Goal: Task Accomplishment & Management: Complete application form

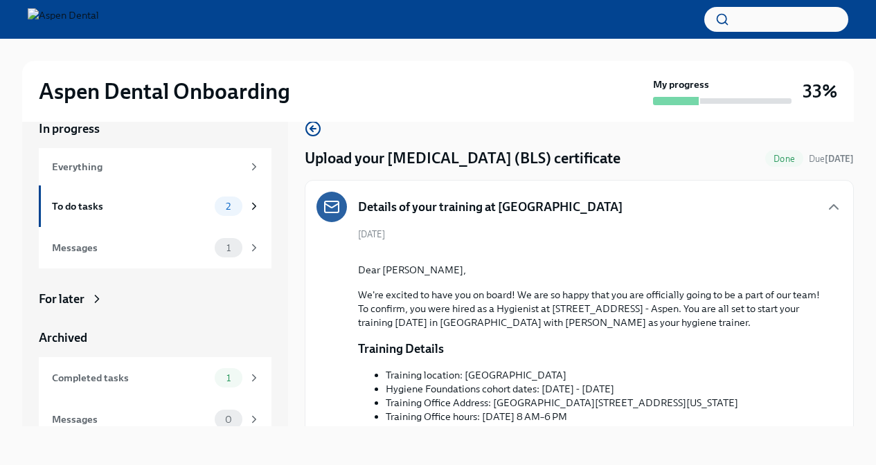
scroll to position [1071, 0]
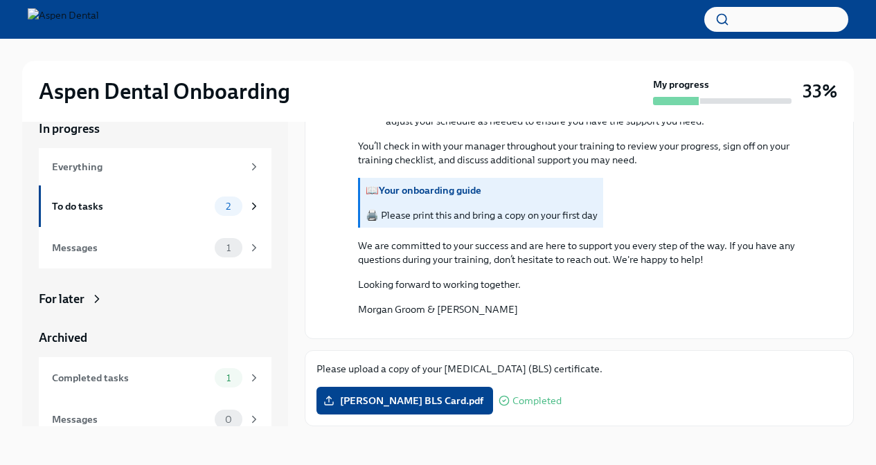
click at [486, 328] on button "Zoom image" at bounding box center [589, 328] width 462 height 0
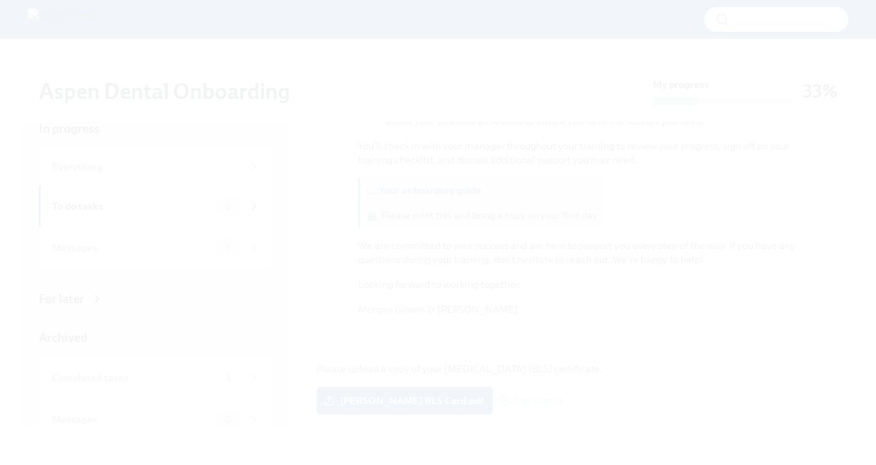
click at [344, 296] on button "Unzoom image" at bounding box center [438, 232] width 876 height 465
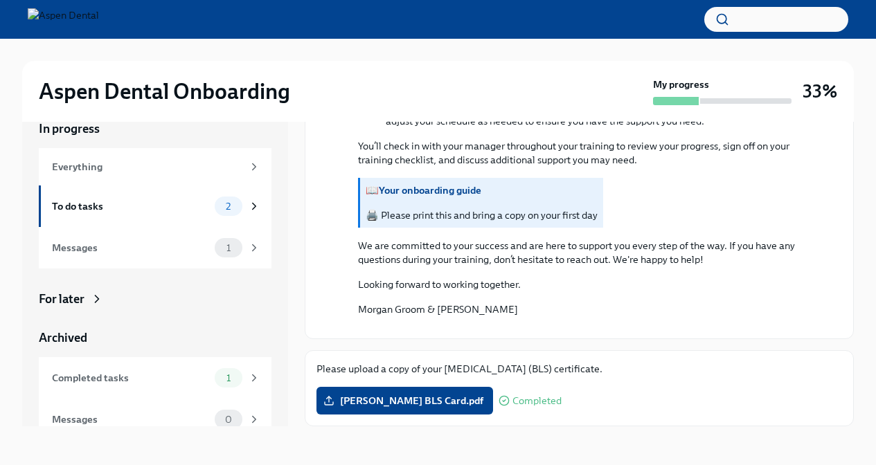
scroll to position [1015, 0]
click at [116, 208] on div "To do tasks" at bounding box center [130, 206] width 157 height 15
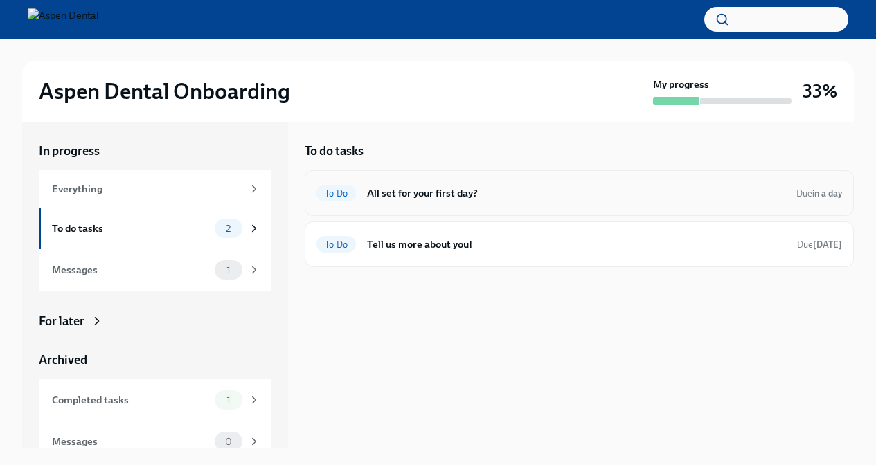
click at [454, 193] on h6 "All set for your first day?" at bounding box center [576, 193] width 418 height 15
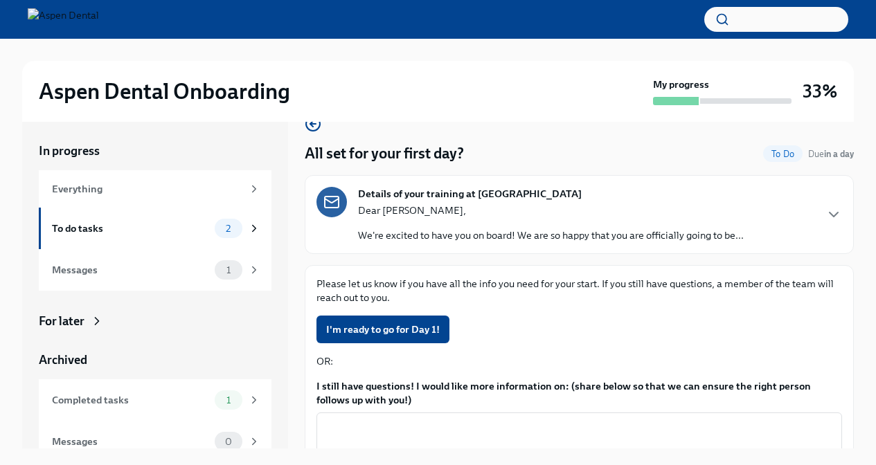
scroll to position [10, 0]
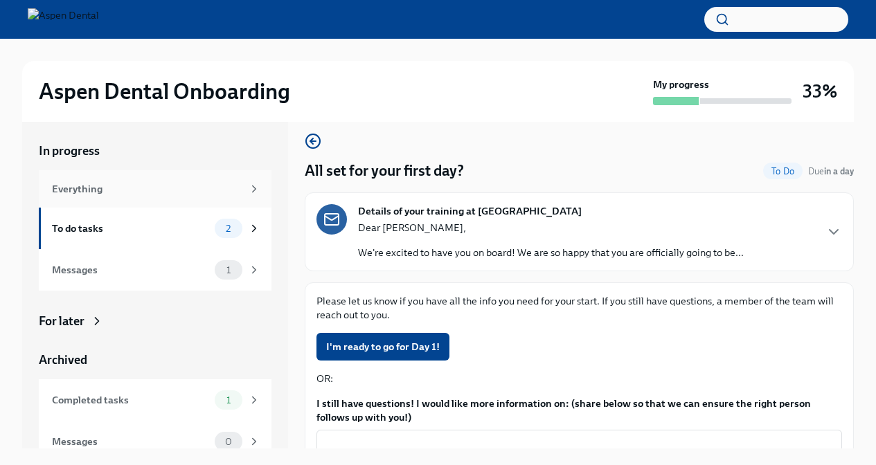
click at [247, 188] on div "Everything" at bounding box center [156, 188] width 208 height 15
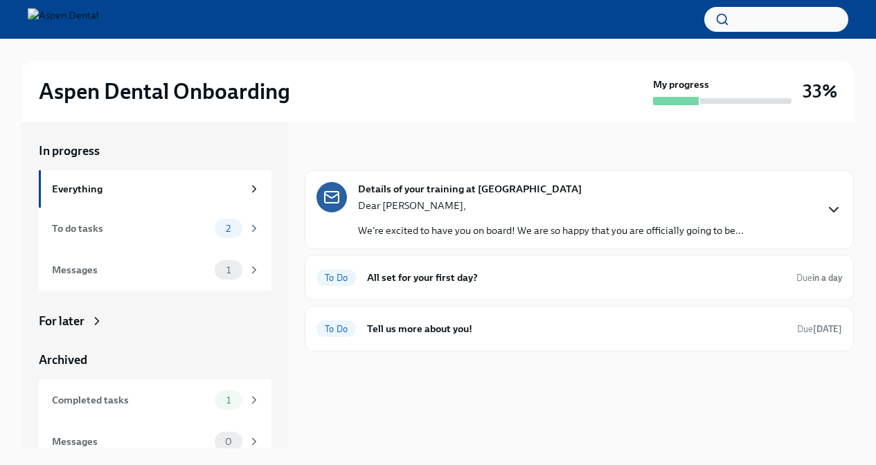
click at [837, 205] on icon "button" at bounding box center [834, 210] width 17 height 17
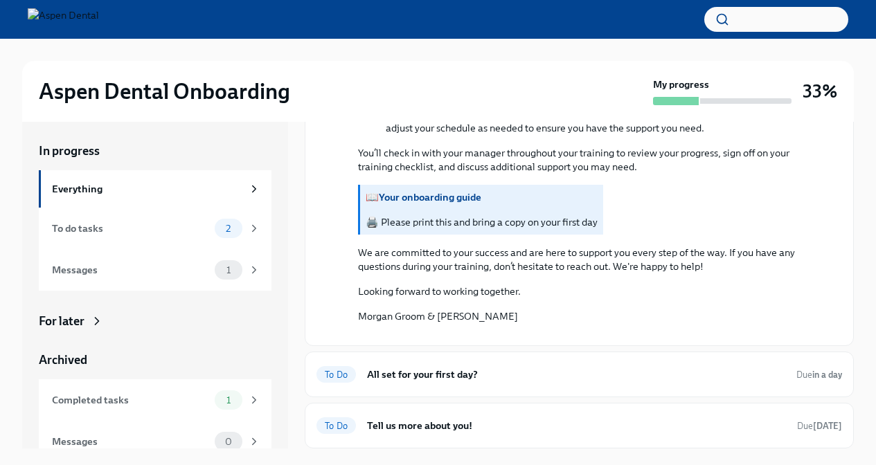
scroll to position [1137, 0]
click at [416, 378] on h6 "All set for your first day?" at bounding box center [576, 374] width 418 height 15
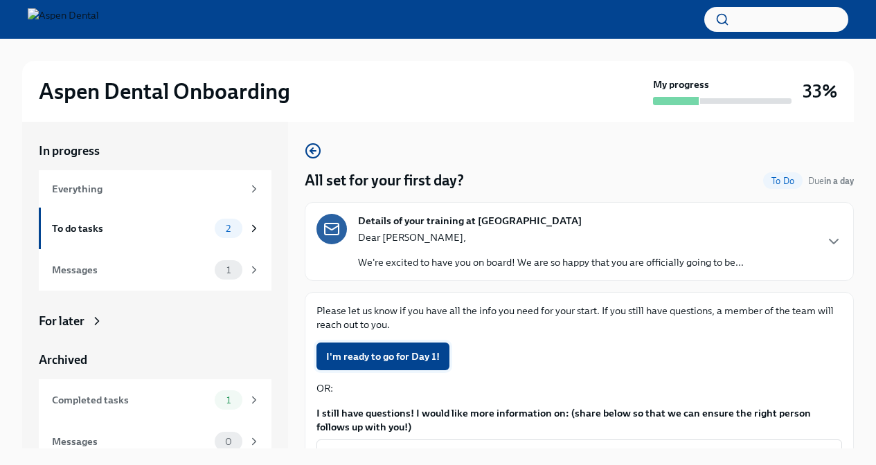
click at [409, 361] on span "I'm ready to go for Day 1!" at bounding box center [383, 357] width 114 height 14
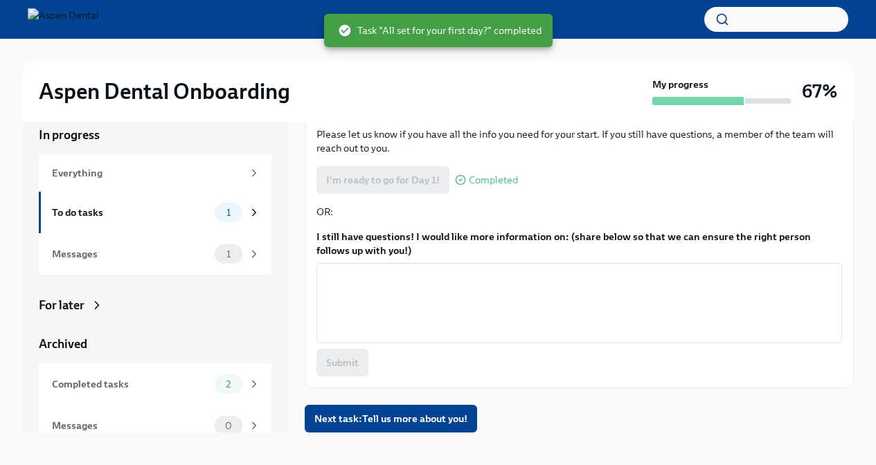
scroll to position [24, 0]
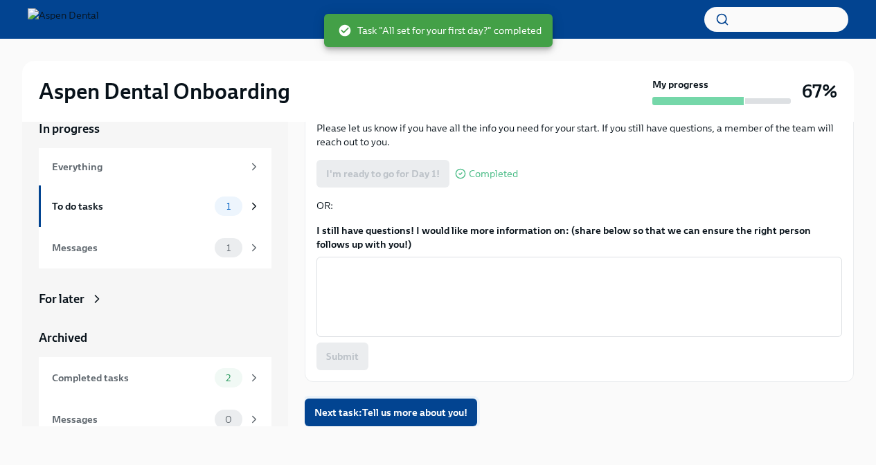
click at [427, 408] on span "Next task : Tell us more about you!" at bounding box center [390, 413] width 153 height 14
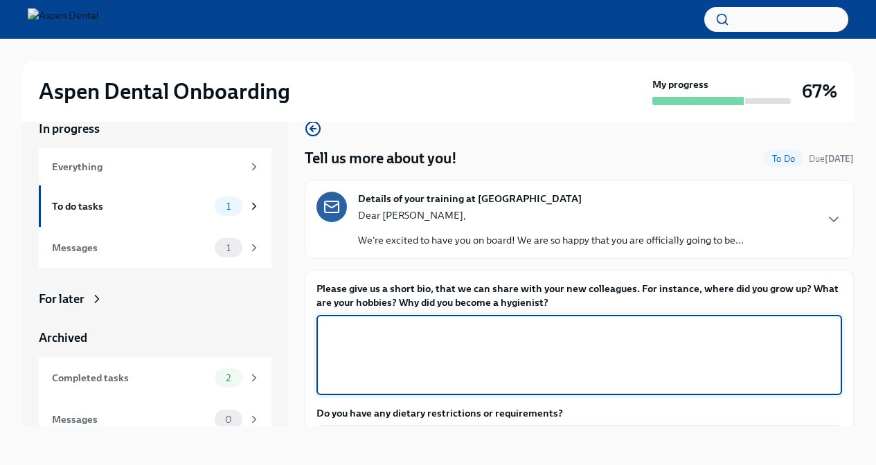
click at [416, 344] on textarea "Please give us a short bio, that we can share with your new colleagues. For ins…" at bounding box center [579, 355] width 509 height 66
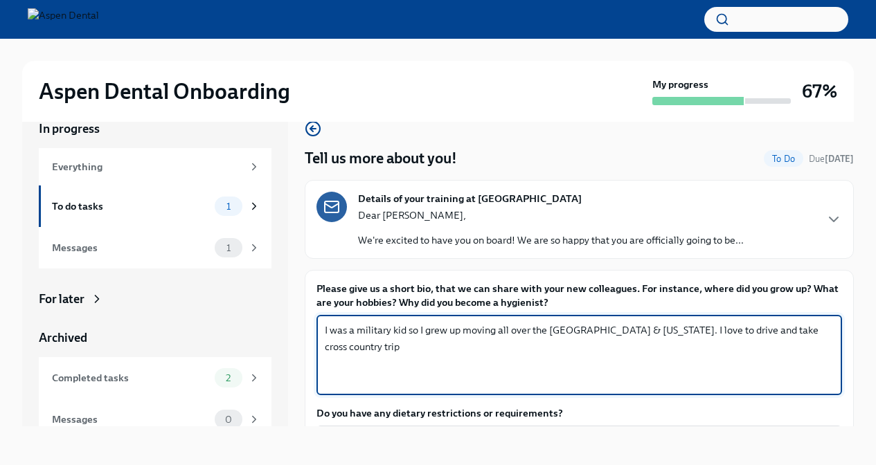
type textarea "I was a military kid so I grew up moving all over the [GEOGRAPHIC_DATA] & [US_S…"
drag, startPoint x: 799, startPoint y: 334, endPoint x: 278, endPoint y: 325, distance: 520.2
click at [278, 325] on div "In progress Everything To do tasks 1 Messages 1 For later Archived Completed ta…" at bounding box center [438, 262] width 832 height 328
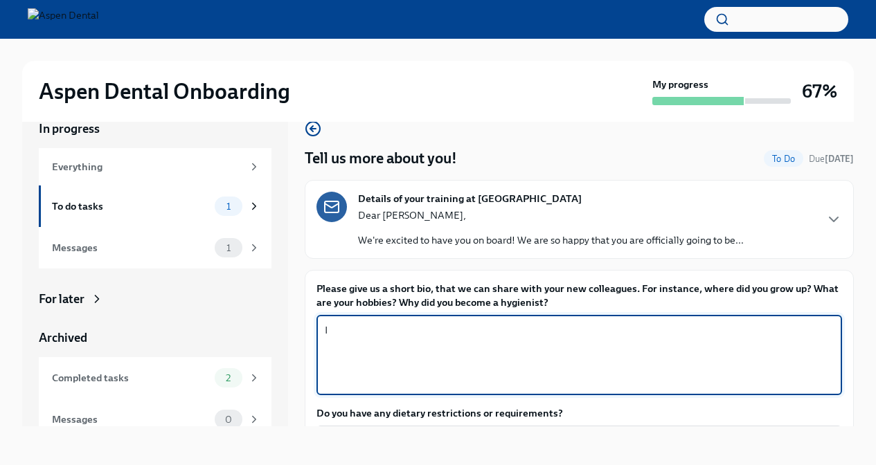
type textarea "I"
type textarea "M"
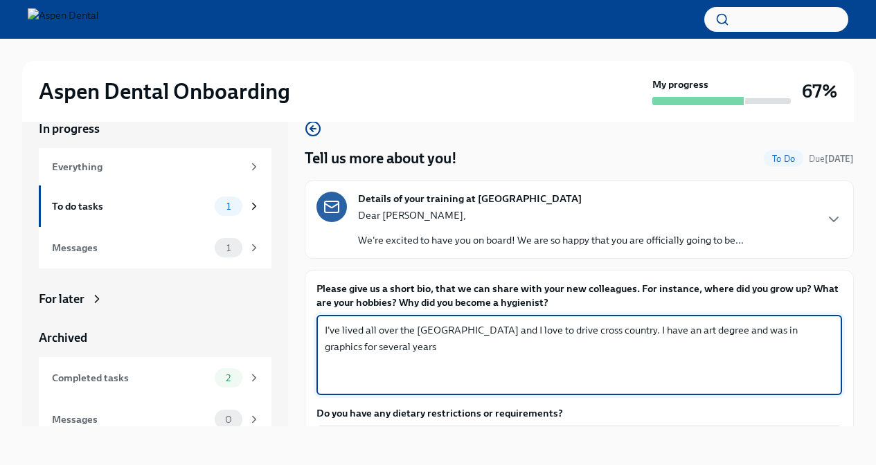
click at [748, 330] on textarea "I've lived all over the [GEOGRAPHIC_DATA] and I love to drive cross country. I …" at bounding box center [579, 355] width 509 height 66
click at [826, 328] on textarea "I've lived all over the [GEOGRAPHIC_DATA] and I love to drive cross country. I …" at bounding box center [579, 355] width 509 height 66
click at [750, 330] on textarea "I've lived all over the [GEOGRAPHIC_DATA] and I love to drive cross country. I …" at bounding box center [579, 355] width 509 height 66
click at [395, 351] on textarea "I've lived all over the [GEOGRAPHIC_DATA] and I love to drive cross country. I …" at bounding box center [579, 355] width 509 height 66
click at [813, 331] on textarea "I've lived all over the [GEOGRAPHIC_DATA] and I love to drive cross country. I …" at bounding box center [579, 355] width 509 height 66
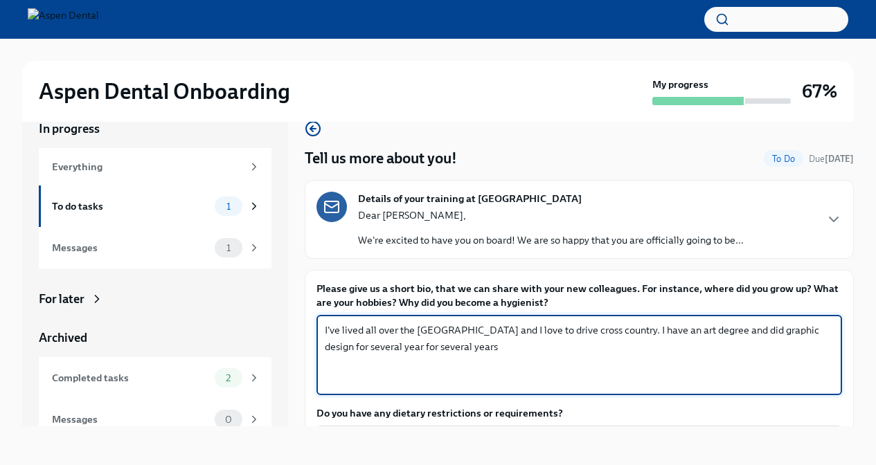
click at [425, 354] on textarea "I've lived all over the [GEOGRAPHIC_DATA] and I love to drive cross country. I …" at bounding box center [579, 355] width 509 height 66
click at [600, 350] on textarea "I've lived all over the [GEOGRAPHIC_DATA] and I love to drive cross country. I …" at bounding box center [579, 355] width 509 height 66
click at [597, 349] on textarea "I've lived all over the [GEOGRAPHIC_DATA] and I love to drive cross country. I …" at bounding box center [579, 355] width 509 height 66
drag, startPoint x: 598, startPoint y: 348, endPoint x: 573, endPoint y: 329, distance: 32.1
click at [573, 329] on textarea "I've lived all over the [GEOGRAPHIC_DATA] and I love to drive cross country. I …" at bounding box center [579, 355] width 509 height 66
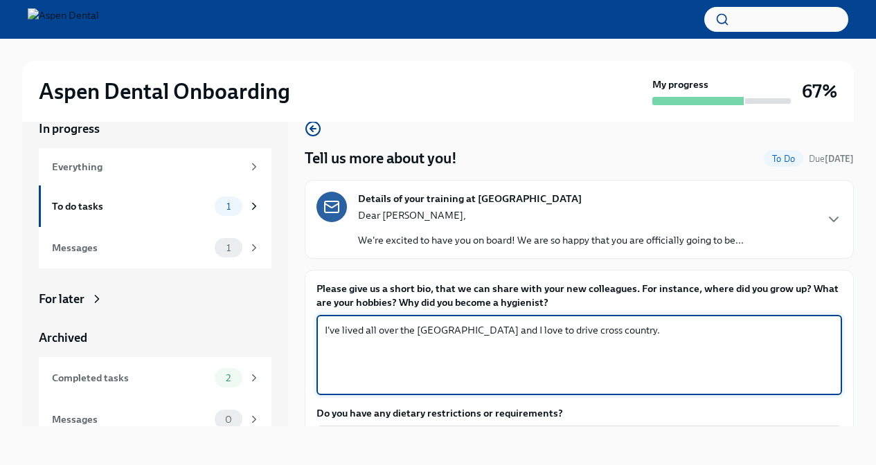
click at [580, 332] on textarea "I've lived all over the [GEOGRAPHIC_DATA] and I love to drive cross country." at bounding box center [579, 355] width 509 height 66
drag, startPoint x: 580, startPoint y: 331, endPoint x: 508, endPoint y: 328, distance: 71.4
click at [508, 328] on textarea "I've lived all over the [GEOGRAPHIC_DATA] and I love to drive cross country." at bounding box center [579, 355] width 509 height 66
drag, startPoint x: 517, startPoint y: 334, endPoint x: 312, endPoint y: 335, distance: 205.0
click at [311, 335] on div "Please give us a short bio, that we can share with your new colleagues. For ins…" at bounding box center [579, 449] width 549 height 359
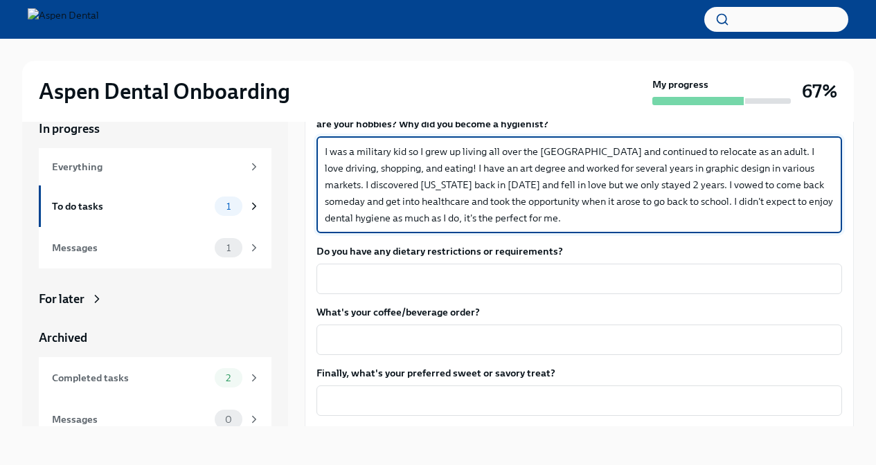
scroll to position [219, 0]
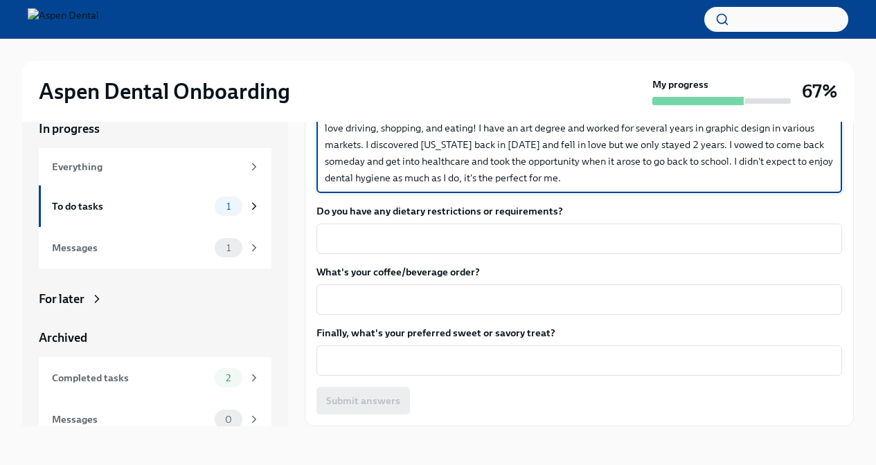
drag, startPoint x: 326, startPoint y: 329, endPoint x: 598, endPoint y: 279, distance: 276.7
click at [597, 280] on div "Please give us a short bio, that we can share with your new colleagues. For ins…" at bounding box center [580, 239] width 526 height 352
type textarea "I was a military kid so I grew up living all over the [GEOGRAPHIC_DATA] and con…"
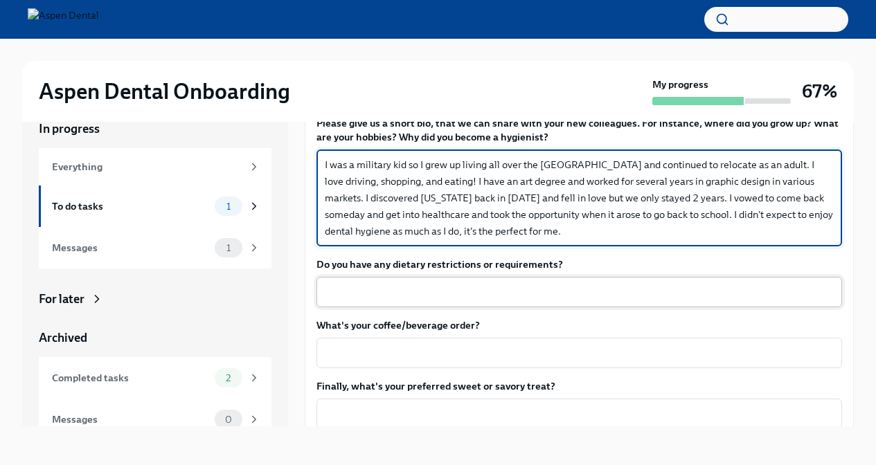
scroll to position [159, 0]
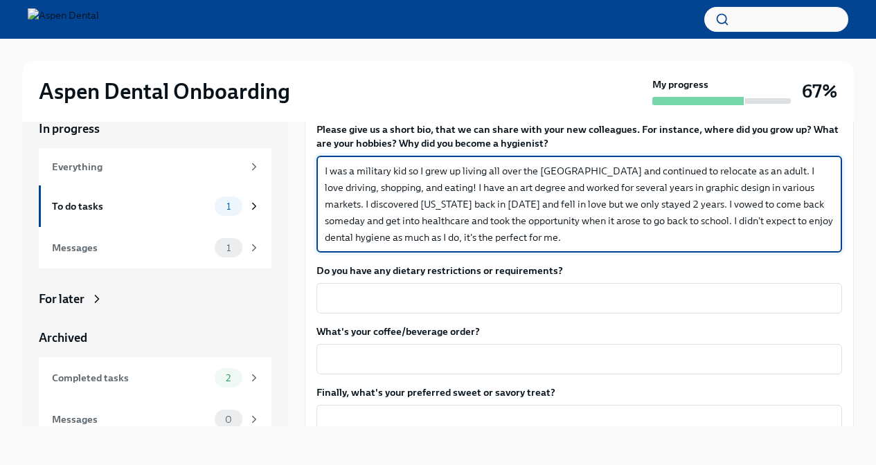
drag, startPoint x: 493, startPoint y: 237, endPoint x: 311, endPoint y: 169, distance: 194.4
click at [310, 168] on div "Please give us a short bio, that we can share with your new colleagues. For ins…" at bounding box center [579, 298] width 549 height 375
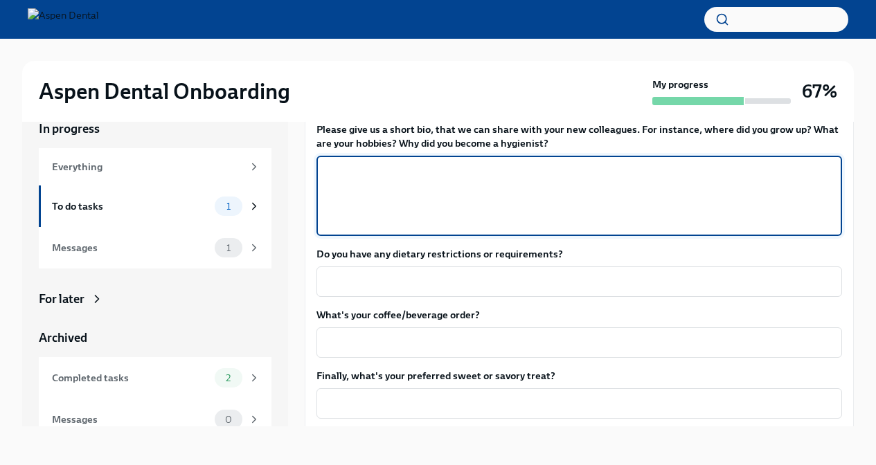
click at [403, 190] on textarea "Please give us a short bio, that we can share with your new colleagues. For ins…" at bounding box center [579, 196] width 509 height 66
paste textarea "As a military kid, I grew up living all over the [GEOGRAPHIC_DATA] and continue…"
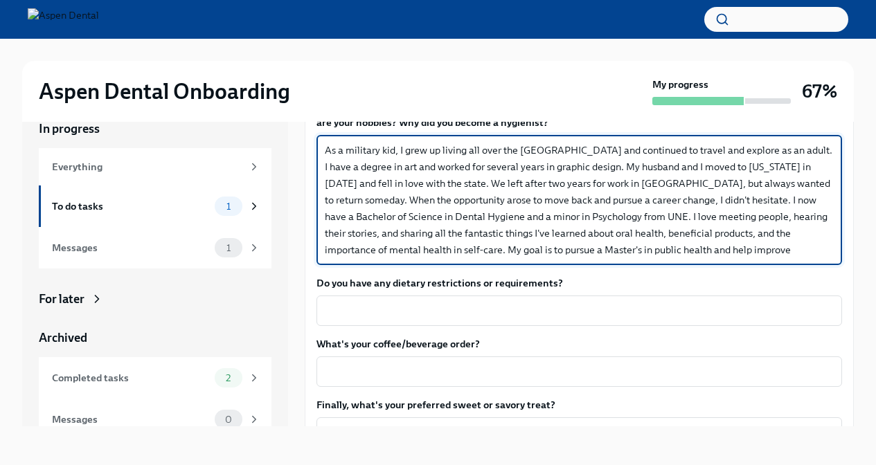
scroll to position [179, 0]
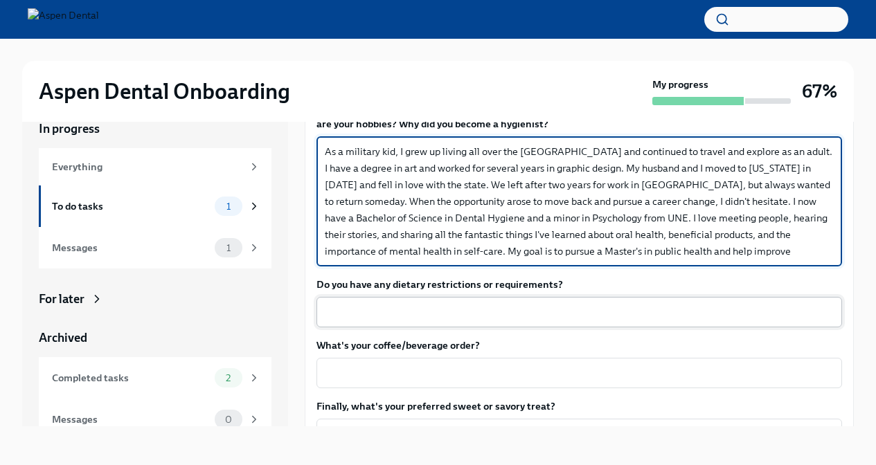
type textarea "As a military kid, I grew up living all over the [GEOGRAPHIC_DATA] and continue…"
click at [415, 312] on textarea "Do you have any dietary restrictions or requirements?" at bounding box center [579, 312] width 509 height 17
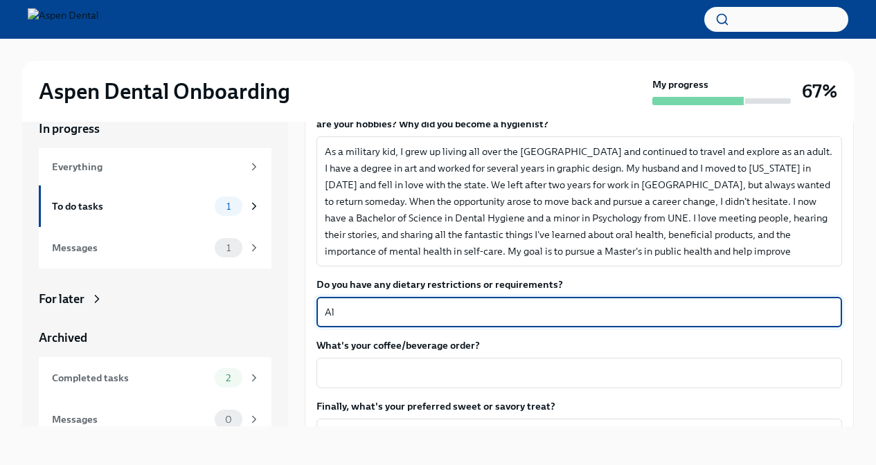
type textarea "A"
type textarea "I"
type textarea "I am an onivore"
drag, startPoint x: 419, startPoint y: 312, endPoint x: 299, endPoint y: 311, distance: 120.5
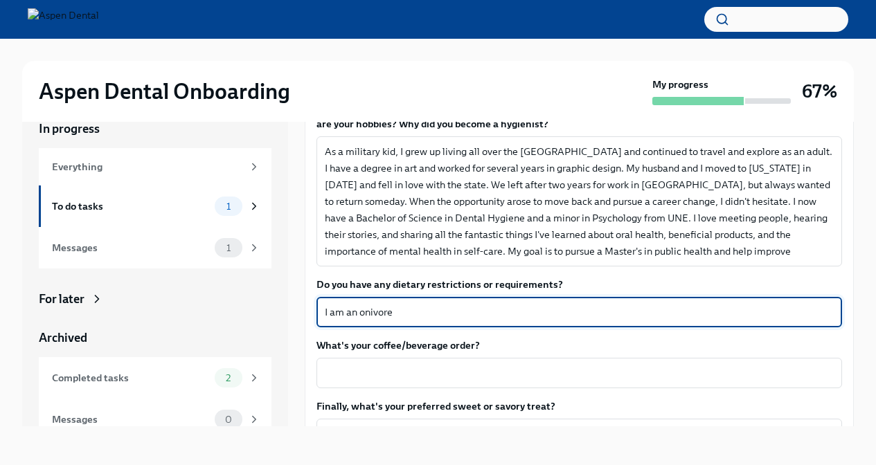
click at [298, 311] on div "In progress Everything To do tasks 1 Messages 1 For later Archived Completed ta…" at bounding box center [438, 262] width 832 height 328
type textarea "I"
type textarea "T"
type textarea "No almonds or kiwi fruit. Mild intolerance."
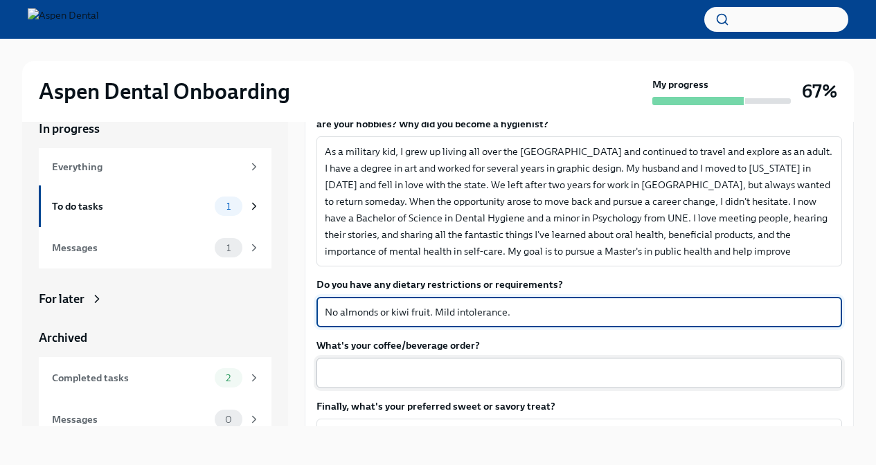
click at [336, 377] on textarea "What's your coffee/beverage order?" at bounding box center [579, 373] width 509 height 17
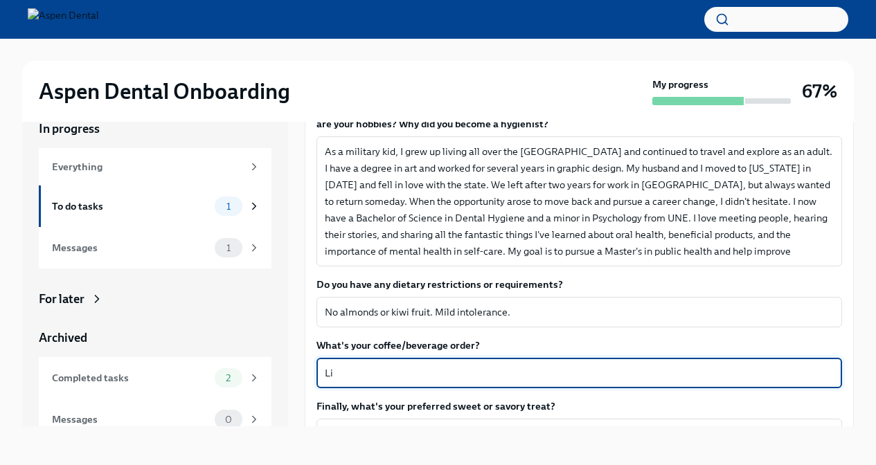
type textarea "L"
type textarea "N"
type textarea "A"
click at [497, 374] on textarea "Lattes are great and chair tea, no caffiene after noon" at bounding box center [579, 373] width 509 height 17
click at [569, 376] on textarea "Lattes are great and chair tea, no caffeine after noon" at bounding box center [579, 373] width 509 height 17
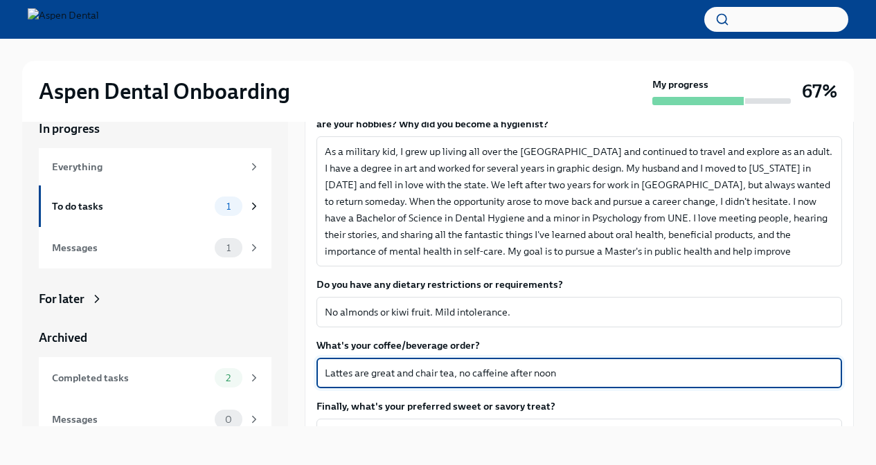
click at [563, 373] on textarea "Lattes are great and chair tea, no caffeine after noon" at bounding box center [579, 373] width 509 height 17
click at [436, 374] on textarea "Lattes are great and chair tea, no caffeine after noon" at bounding box center [579, 373] width 509 height 17
click at [588, 368] on textarea "Lattes are great and chai tea, no caffeine after noon" at bounding box center [579, 373] width 509 height 17
click at [329, 374] on textarea "Lattes are great and chai tea, no caffeine after noon" at bounding box center [579, 373] width 509 height 17
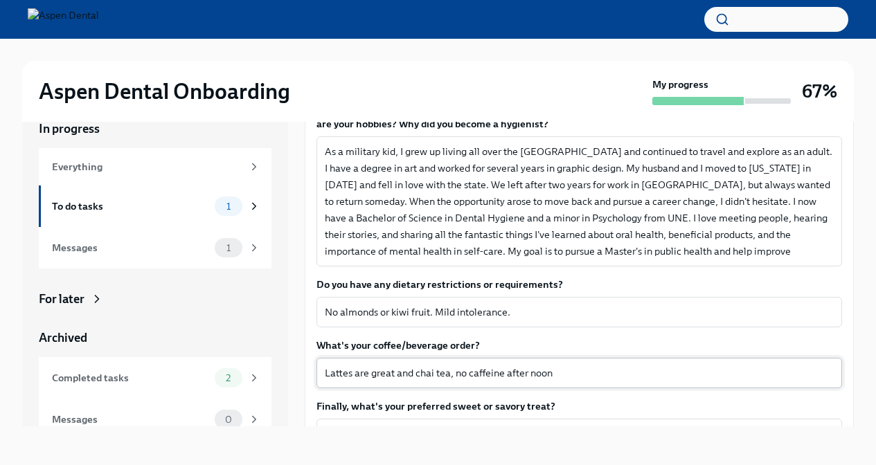
drag, startPoint x: 324, startPoint y: 373, endPoint x: 359, endPoint y: 377, distance: 35.5
click at [359, 377] on div "Lattes are great and chai tea, no caffeine after noon x ​" at bounding box center [580, 373] width 526 height 30
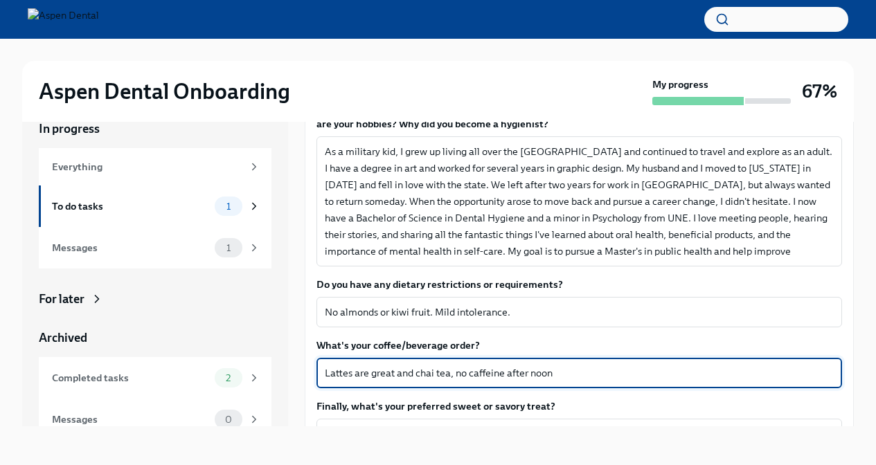
drag, startPoint x: 560, startPoint y: 375, endPoint x: 316, endPoint y: 371, distance: 244.5
click at [314, 371] on div "Please give us a short bio, that we can share with your new colleagues. For ins…" at bounding box center [579, 295] width 549 height 409
type textarea "L"
click at [449, 370] on textarea "Lattes & Chai Tea! No caffinene after 12pm" at bounding box center [579, 373] width 509 height 17
drag, startPoint x: 408, startPoint y: 374, endPoint x: 571, endPoint y: 368, distance: 163.5
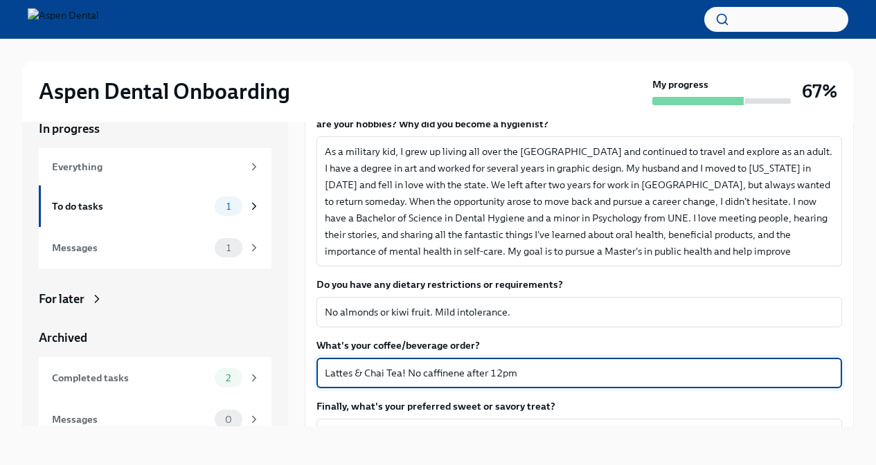
click at [571, 368] on textarea "Lattes & Chai Tea! No caffinene after 12pm" at bounding box center [579, 373] width 509 height 17
click at [325, 373] on textarea "Lattes & Chai Tea! Herbal teas after lunch." at bounding box center [579, 373] width 509 height 17
click at [420, 375] on textarea "Any kind of hot Lattes & Chai Tea! Herbal teas after lunch." at bounding box center [579, 373] width 509 height 17
click at [623, 371] on textarea "Any kind of hot Latte & Chai Tea! Herbal teas after lunch." at bounding box center [579, 373] width 509 height 17
click at [614, 372] on textarea "Any kind of hot Latte & Chai Tea! Herbal teas after lunch." at bounding box center [579, 373] width 509 height 17
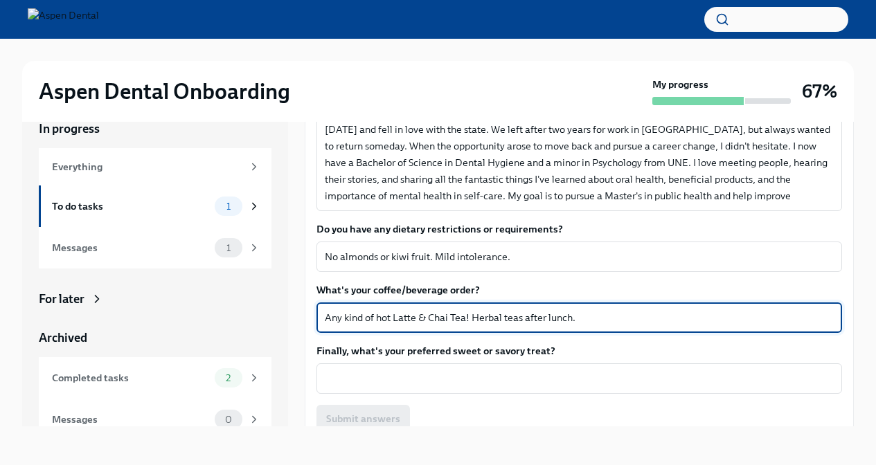
scroll to position [252, 0]
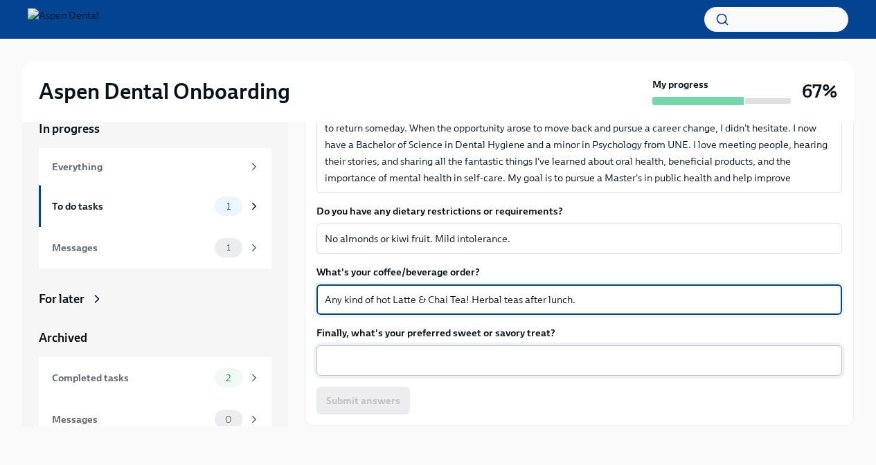
type textarea "Any kind of hot Latte & Chai Tea! Herbal teas after lunch."
click at [377, 369] on div "x ​" at bounding box center [580, 361] width 526 height 30
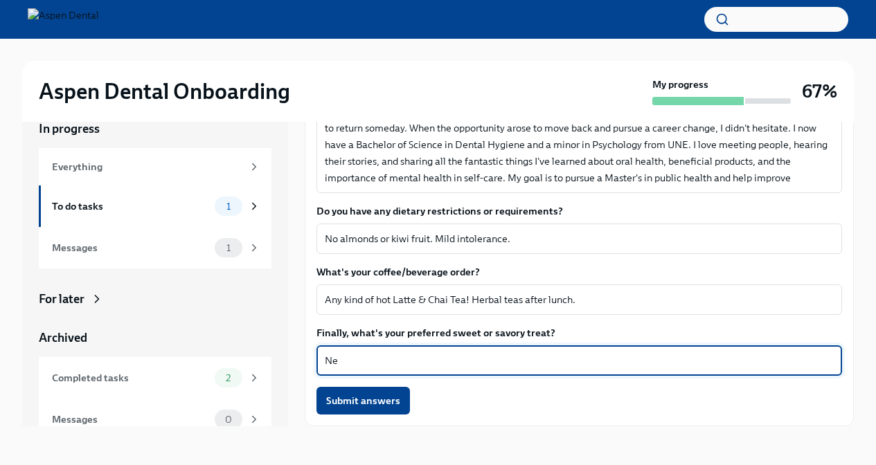
type textarea "N"
type textarea "I"
drag, startPoint x: 447, startPoint y: 364, endPoint x: 283, endPoint y: 363, distance: 164.1
click at [283, 363] on div "In progress Everything To do tasks 1 Messages 1 For later Archived Completed ta…" at bounding box center [438, 262] width 832 height 328
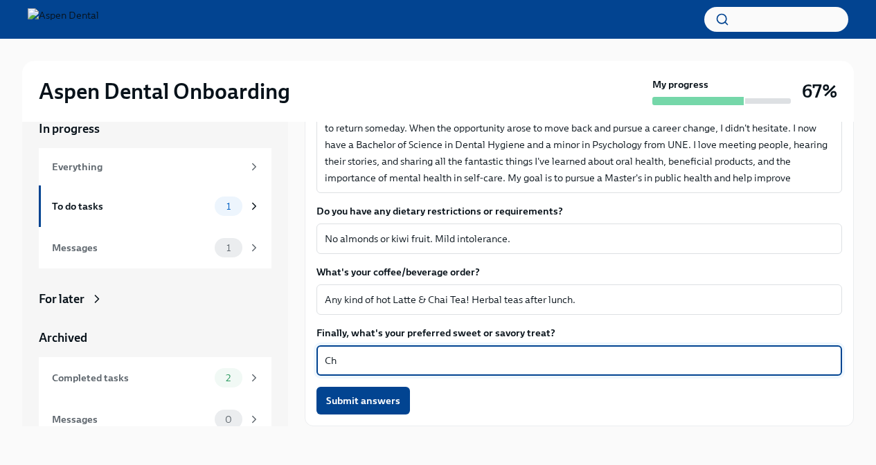
type textarea "C"
type textarea "I"
type textarea "I will eat anything"
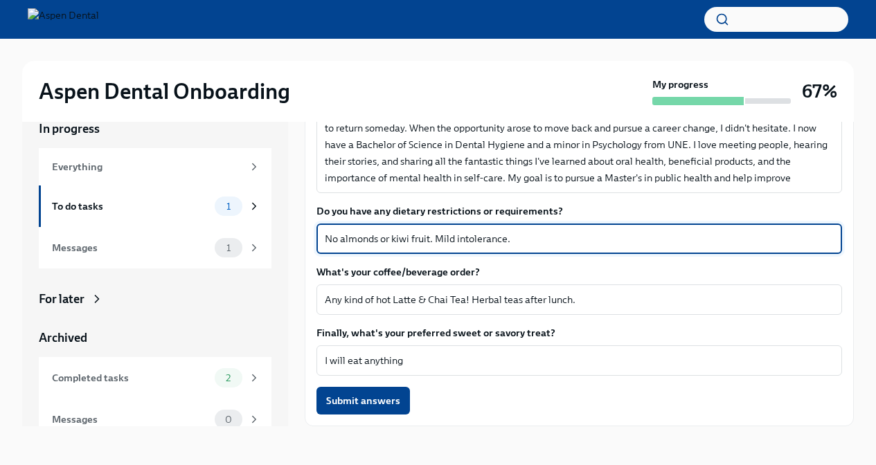
click at [558, 238] on textarea "No almonds or kiwi fruit. Mild intolerance." at bounding box center [579, 239] width 509 height 17
drag, startPoint x: 510, startPoint y: 238, endPoint x: 639, endPoint y: 238, distance: 128.8
click at [639, 238] on textarea "No almonds or kiwi fruit. Mild intolerance. I can have other nuts" at bounding box center [579, 239] width 509 height 17
click at [435, 241] on textarea "No almonds or kiwi fruit. Mild intolerance. I can have other nuts" at bounding box center [579, 239] width 509 height 17
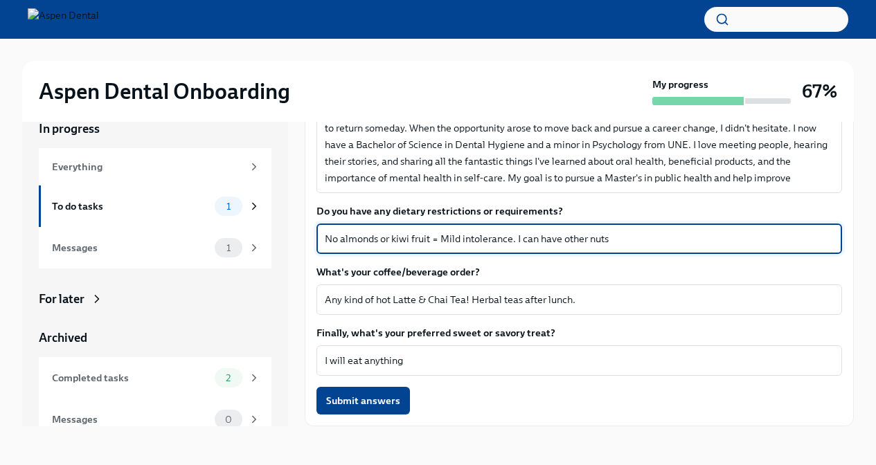
drag, startPoint x: 625, startPoint y: 240, endPoint x: 541, endPoint y: 240, distance: 84.5
click at [541, 240] on textarea "No almonds or kiwi fruit = Mild intolerance. I can have other nuts" at bounding box center [579, 239] width 509 height 17
click at [646, 266] on label "What's your coffee/beverage order?" at bounding box center [580, 272] width 526 height 14
click at [646, 292] on textarea "Any kind of hot Latte & Chai Tea! Herbal teas after lunch." at bounding box center [579, 300] width 509 height 17
click at [664, 244] on textarea "No almonds or kiwi fruit = Mild intolerance. I can eat other nuts and fruit." at bounding box center [579, 239] width 509 height 17
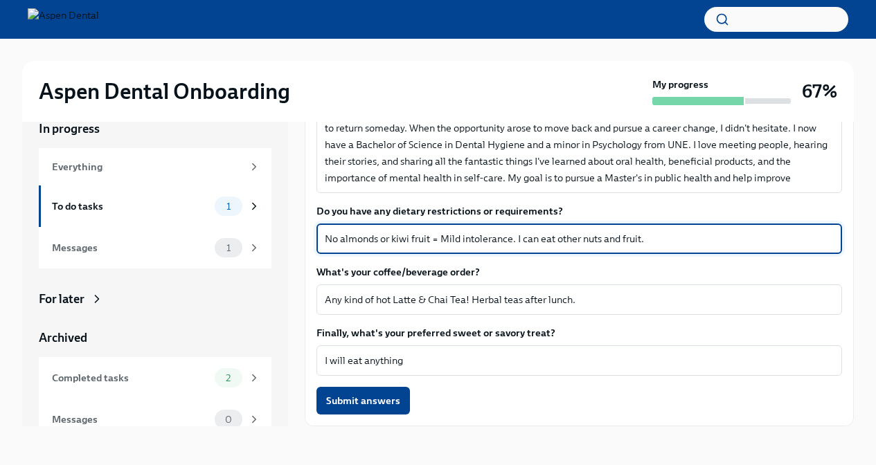
click at [664, 243] on textarea "No almonds or kiwi fruit = Mild intolerance. I can eat other nuts and fruit." at bounding box center [579, 239] width 509 height 17
drag, startPoint x: 644, startPoint y: 240, endPoint x: 711, endPoint y: 240, distance: 67.2
click at [711, 240] on textarea "No almonds or kiwi fruit = Mild intolerance. I can eat other nuts and fruit no …" at bounding box center [579, 239] width 509 height 17
click at [378, 240] on textarea "No almonds or kiwi fruit = Mild intolerance. I can eat other nuts and fruit." at bounding box center [579, 239] width 509 height 17
type textarea "No almonds or kiwi fruit = Mild intolerance. I can eat other nuts and fruit."
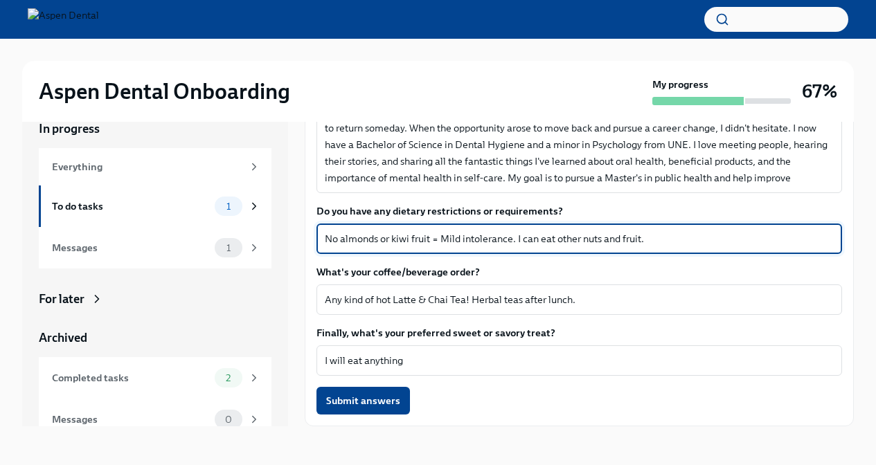
click at [666, 241] on textarea "No almonds or kiwi fruit = Mild intolerance. I can eat other nuts and fruit." at bounding box center [579, 239] width 509 height 17
click at [511, 269] on label "What's your coffee/beverage order?" at bounding box center [580, 272] width 526 height 14
click at [511, 292] on textarea "Any kind of hot Latte & Chai Tea! Herbal teas after lunch." at bounding box center [579, 300] width 509 height 17
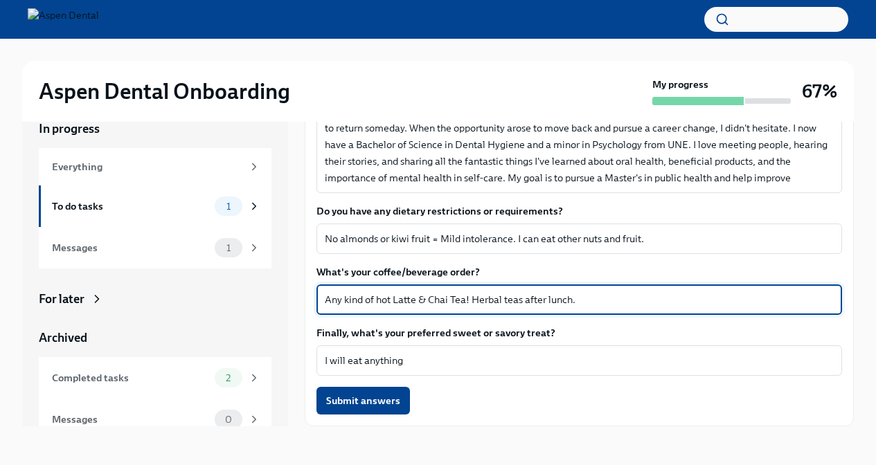
click at [606, 301] on textarea "Any kind of hot Latte & Chai Tea! Herbal teas after lunch." at bounding box center [579, 300] width 509 height 17
click at [417, 360] on textarea "I will eat anything" at bounding box center [579, 361] width 509 height 17
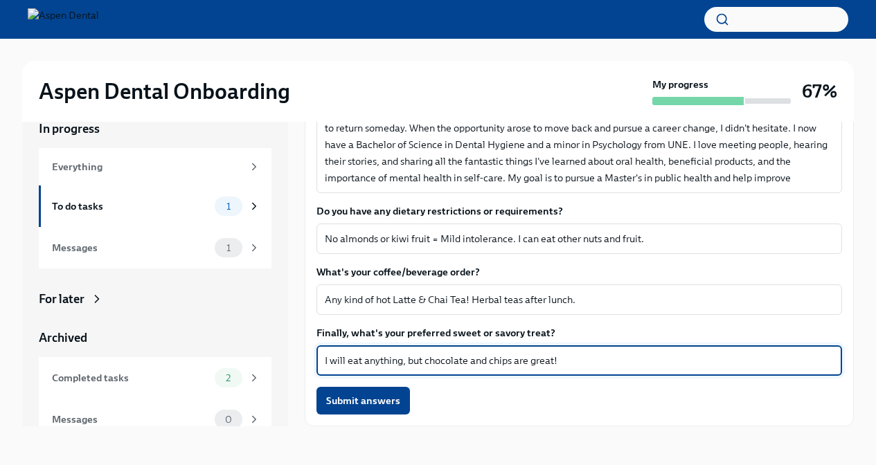
click at [488, 361] on textarea "I will eat anything, but chocolate and chips are great!" at bounding box center [579, 361] width 509 height 17
click at [595, 355] on textarea "I will eat anything, but chocolate and salty chips are great!" at bounding box center [579, 361] width 509 height 17
click at [589, 359] on textarea "I will eat anything, but chocolate and salty chips are great!" at bounding box center [579, 361] width 509 height 17
drag, startPoint x: 584, startPoint y: 361, endPoint x: 407, endPoint y: 360, distance: 177.3
click at [407, 360] on textarea "I will eat anything, but chocolate and salty chips are great!" at bounding box center [579, 361] width 509 height 17
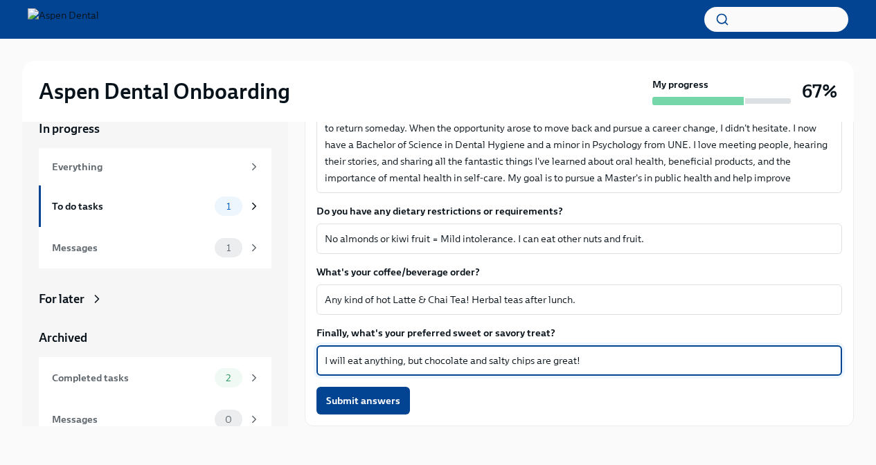
click at [408, 362] on textarea "I will eat anything, but chocolate and salty chips are great!" at bounding box center [579, 361] width 509 height 17
drag, startPoint x: 408, startPoint y: 361, endPoint x: 422, endPoint y: 361, distance: 14.5
click at [422, 361] on textarea "I will eat anything, but chocolate and salty chips are great!" at bounding box center [579, 361] width 509 height 17
click at [570, 362] on textarea "I will eat anything, chocolate and salty chips are great!" at bounding box center [579, 361] width 509 height 17
drag, startPoint x: 407, startPoint y: 362, endPoint x: 581, endPoint y: 377, distance: 175.1
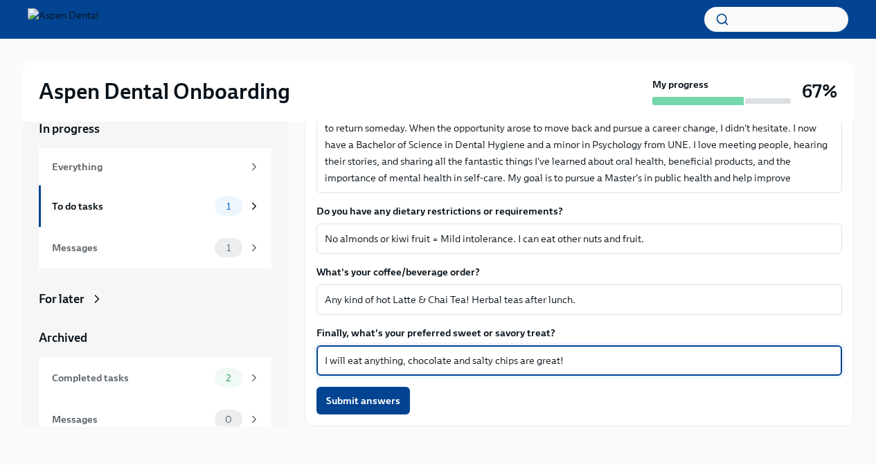
click at [581, 377] on div "Please give us a short bio, that we can share with your new colleagues. For ins…" at bounding box center [580, 222] width 526 height 385
click at [598, 361] on textarea "I will eat anything you typically find in an office environment." at bounding box center [579, 361] width 509 height 17
drag, startPoint x: 598, startPoint y: 361, endPoint x: 348, endPoint y: 362, distance: 249.3
click at [348, 362] on textarea "I will eat anything you typically find in an office environment." at bounding box center [579, 361] width 509 height 17
type textarea "I"
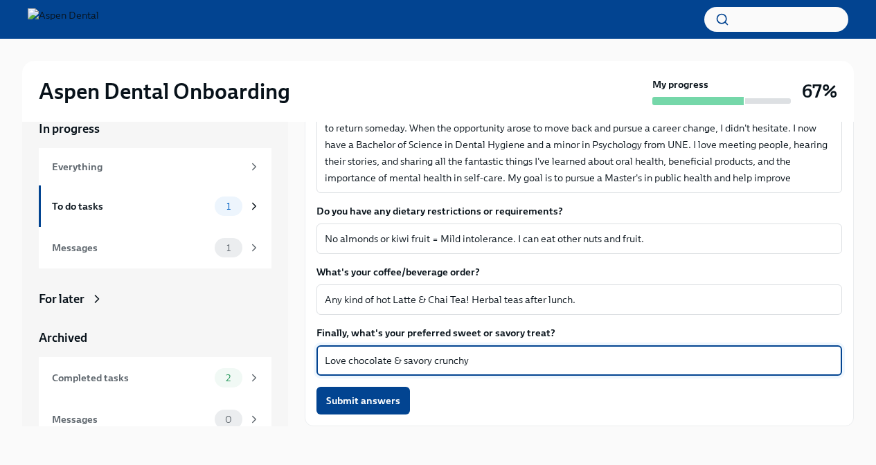
click at [403, 359] on textarea "Love chocolate & savory crunchy" at bounding box center [579, 361] width 509 height 17
type textarea "Love chocolate & anything savory crunchy"
click at [393, 238] on textarea "No almonds or kiwi fruit = Mild intolerance. I can eat other nuts and fruit." at bounding box center [579, 239] width 509 height 17
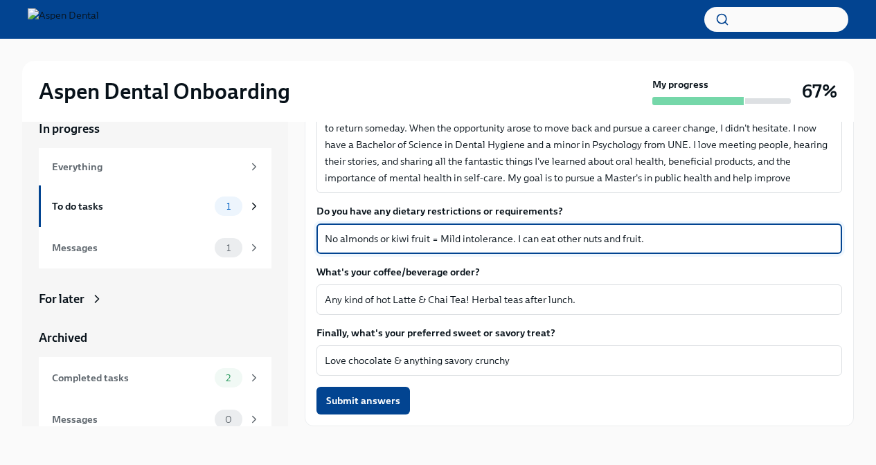
drag, startPoint x: 518, startPoint y: 240, endPoint x: 655, endPoint y: 240, distance: 136.4
click at [655, 240] on textarea "No almonds or kiwi fruit = Mild intolerance. I can eat other nuts and fruit." at bounding box center [579, 239] width 509 height 17
click at [653, 237] on textarea "No almonds or kiwi fruit = Mild intolerance. I can't handle super spicy foods y…" at bounding box center [579, 239] width 509 height 17
type textarea "No almonds or kiwi fruit = Mild intolerance. I can't handle super spicy foods, …"
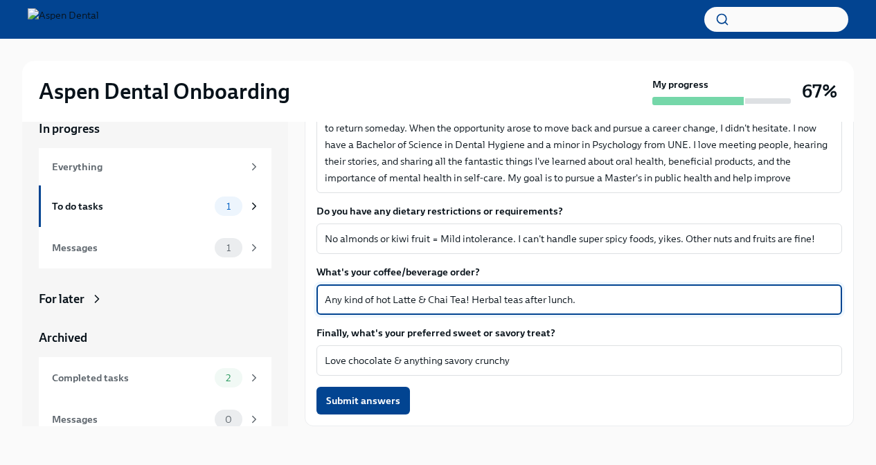
click at [603, 297] on textarea "Any kind of hot Latte & Chai Tea! Herbal teas after lunch." at bounding box center [579, 300] width 509 height 17
type textarea "Any kind of hot Latte & Chai Tea! Herbal teas after lunch."
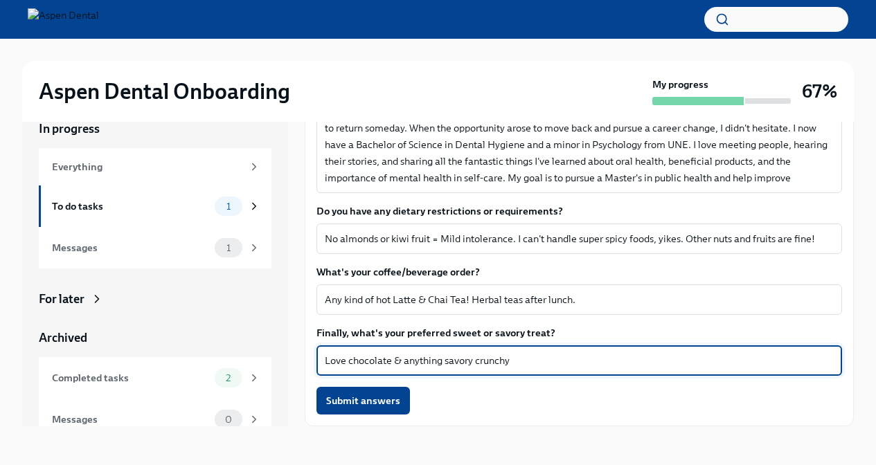
drag, startPoint x: 352, startPoint y: 361, endPoint x: 314, endPoint y: 360, distance: 37.4
click at [314, 360] on div "Please give us a short bio, that we can share with your new colleagues. For ins…" at bounding box center [579, 222] width 549 height 409
click at [546, 364] on textarea "Anything chocolate & anything savory crunchy" at bounding box center [579, 361] width 509 height 17
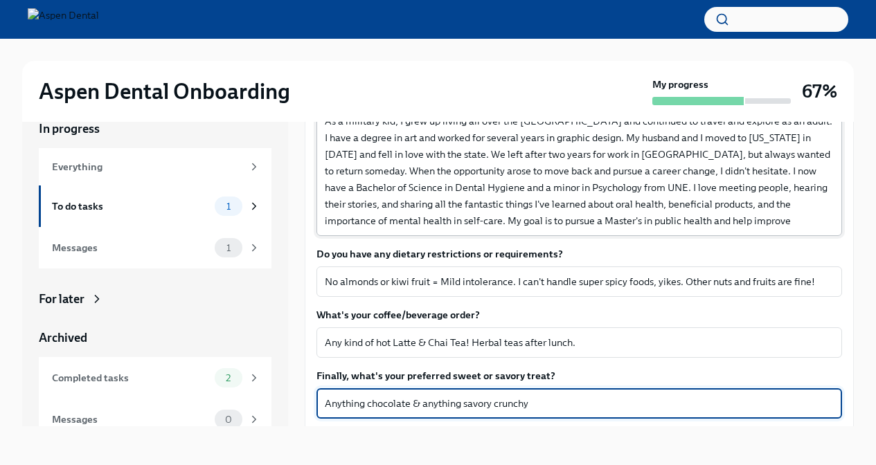
scroll to position [211, 0]
type textarea "Anything chocolate & anything savory crunchy"
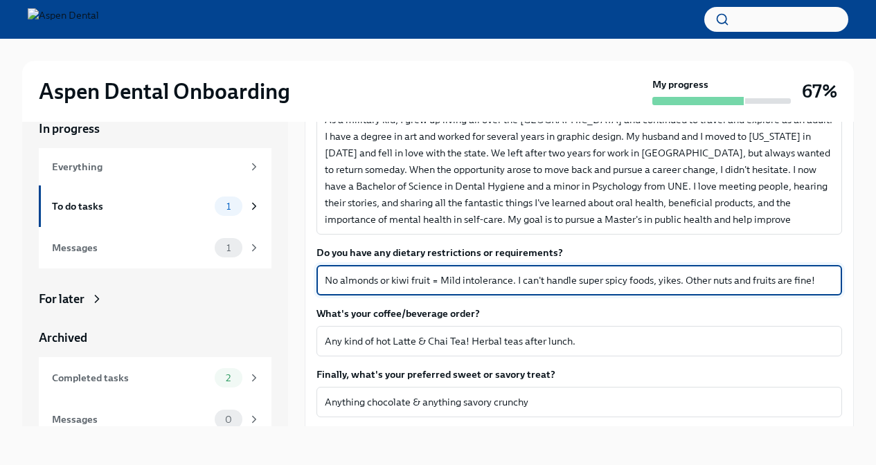
drag, startPoint x: 578, startPoint y: 283, endPoint x: 516, endPoint y: 285, distance: 61.7
click at [516, 285] on textarea "No almonds or kiwi fruit = Mild intolerance. I can't handle super spicy foods, …" at bounding box center [579, 280] width 509 height 17
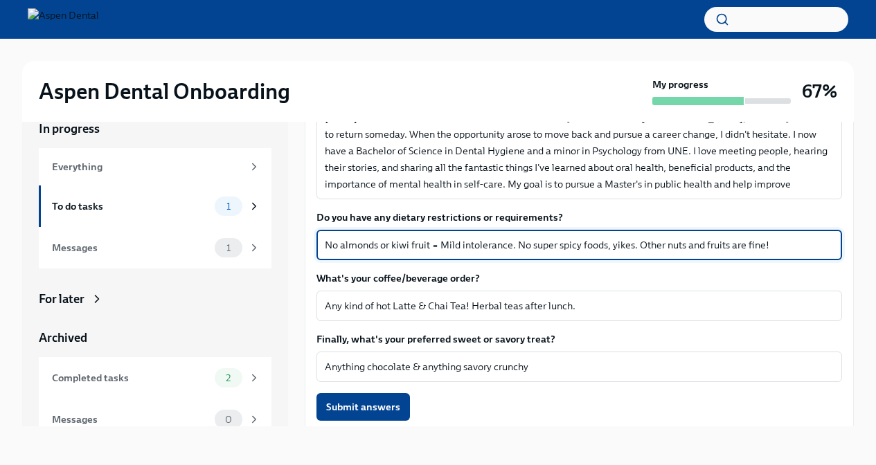
scroll to position [252, 0]
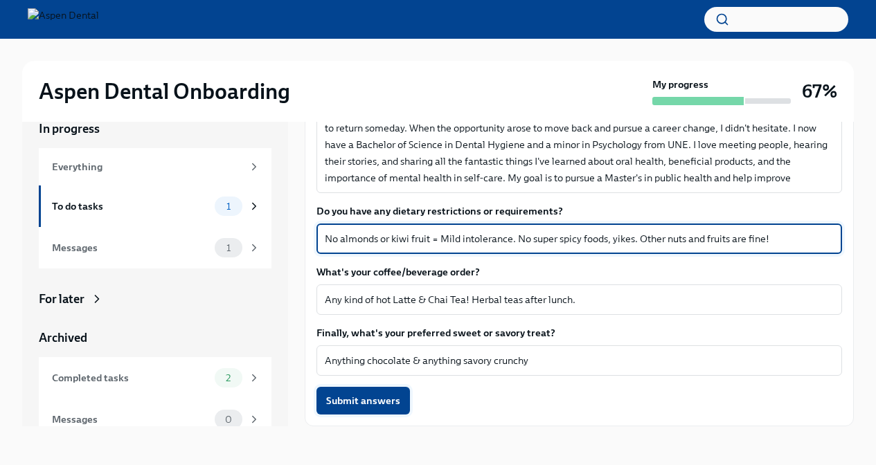
type textarea "No almonds or kiwi fruit = Mild intolerance. No super spicy foods, yikes. Other…"
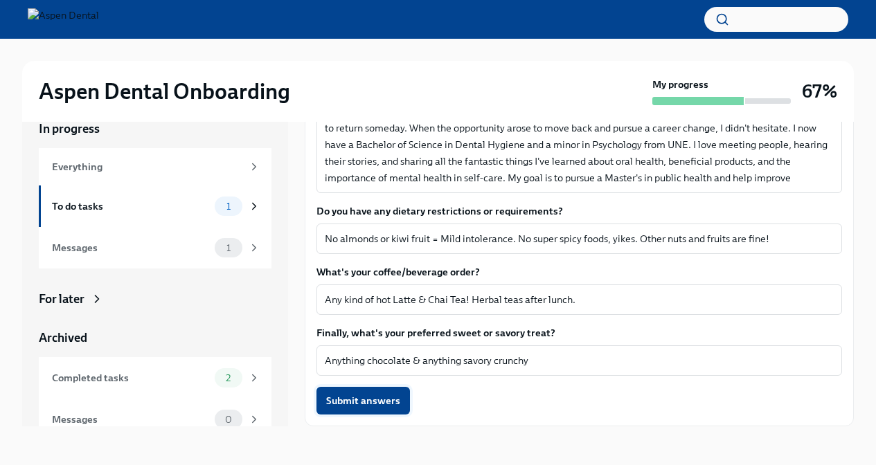
click at [366, 405] on span "Submit answers" at bounding box center [363, 401] width 74 height 14
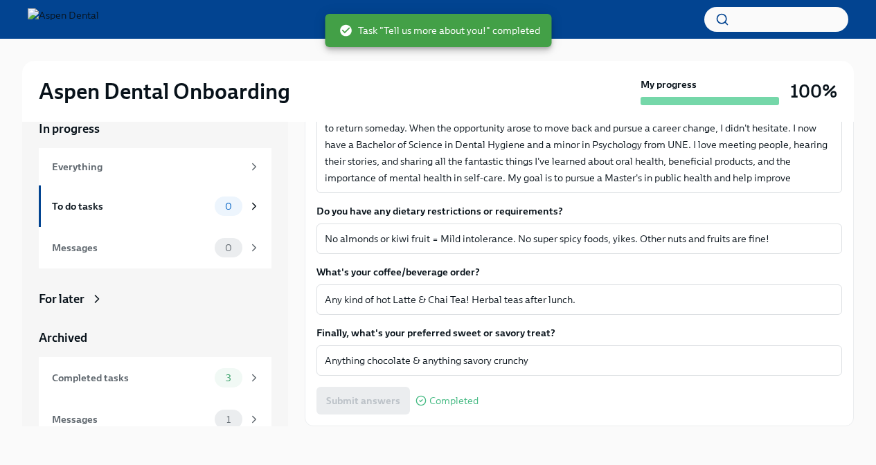
scroll to position [14, 0]
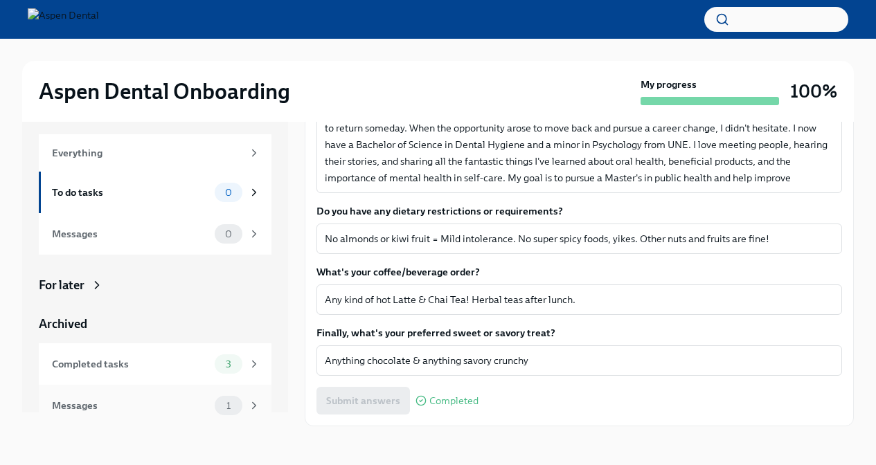
click at [123, 407] on div "Messages" at bounding box center [130, 405] width 157 height 15
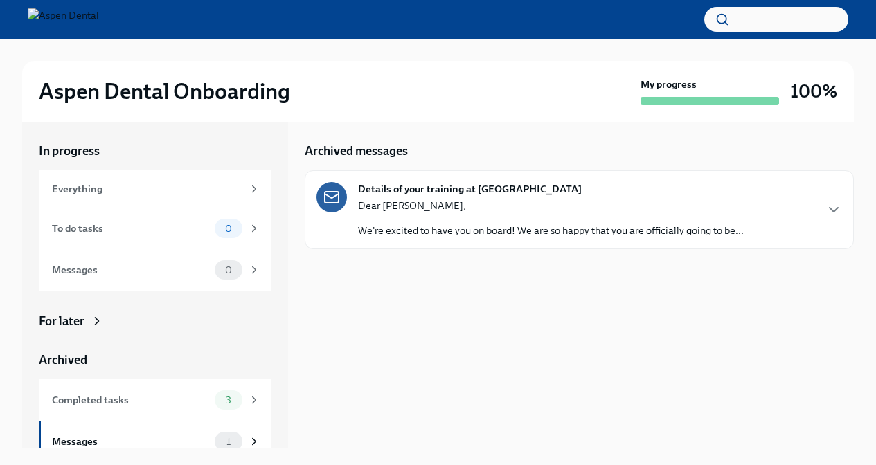
click at [515, 210] on p "Dear [PERSON_NAME]," at bounding box center [551, 206] width 386 height 14
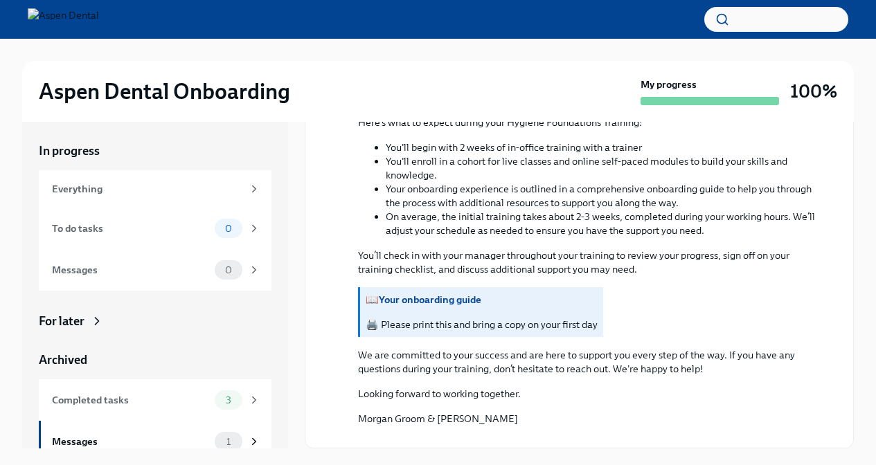
scroll to position [731, 0]
click at [113, 402] on div "Completed tasks" at bounding box center [130, 400] width 157 height 15
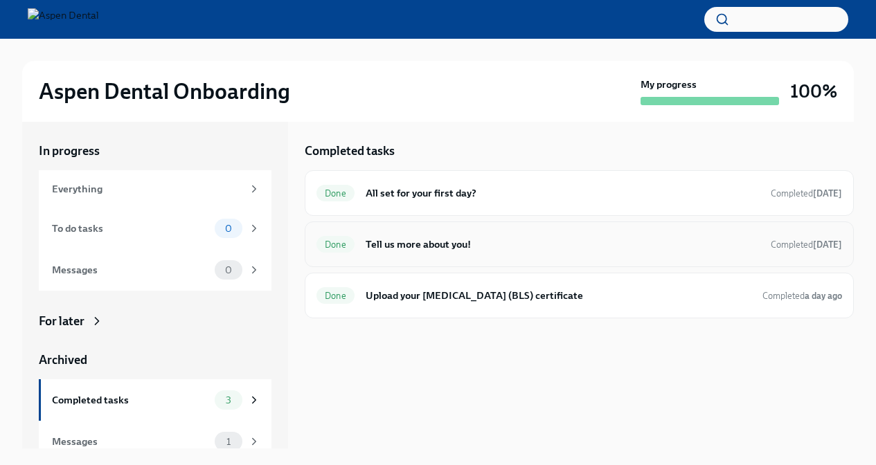
click at [436, 242] on h6 "Tell us more about you!" at bounding box center [563, 244] width 394 height 15
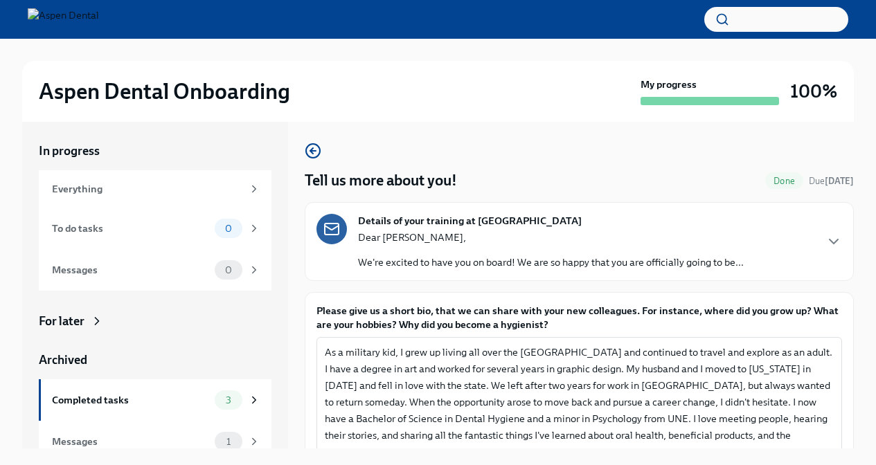
scroll to position [14, 0]
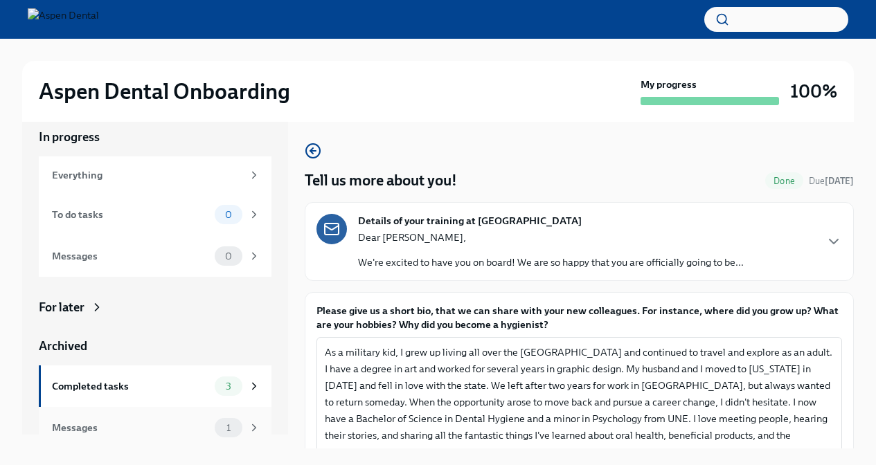
click at [111, 427] on div "Messages" at bounding box center [130, 427] width 157 height 15
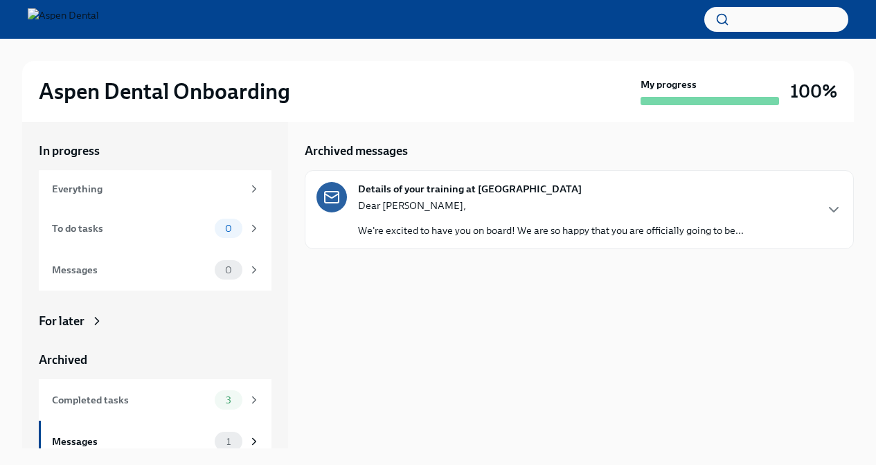
click at [653, 233] on p "We're excited to have you on board! We are so happy that you are officially goi…" at bounding box center [551, 231] width 386 height 14
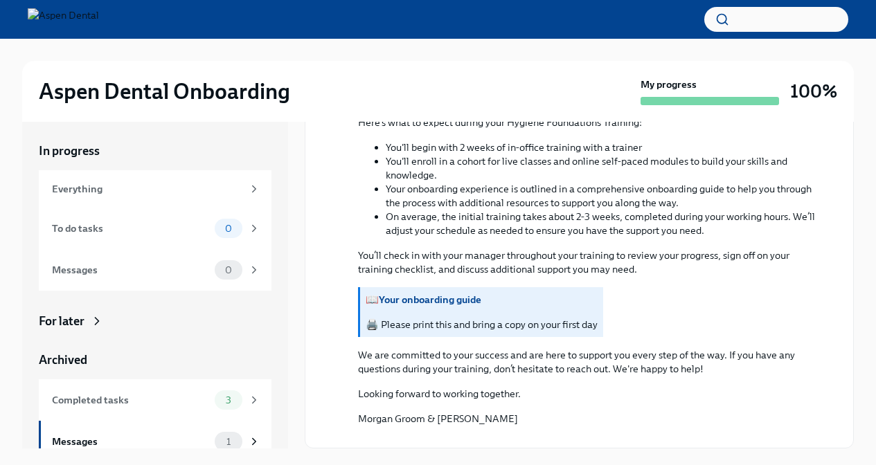
scroll to position [1034, 0]
